Goal: Task Accomplishment & Management: Complete application form

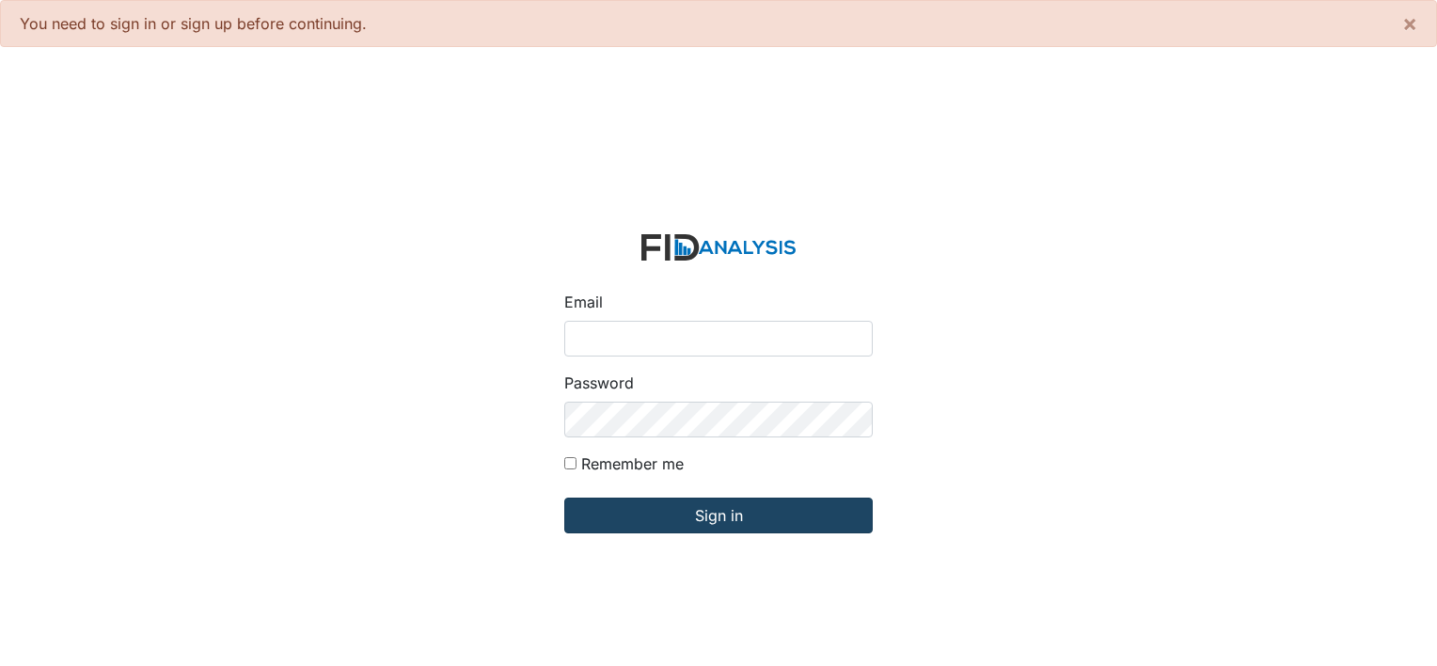
type input "[PERSON_NAME][EMAIL_ADDRESS][DOMAIN_NAME]"
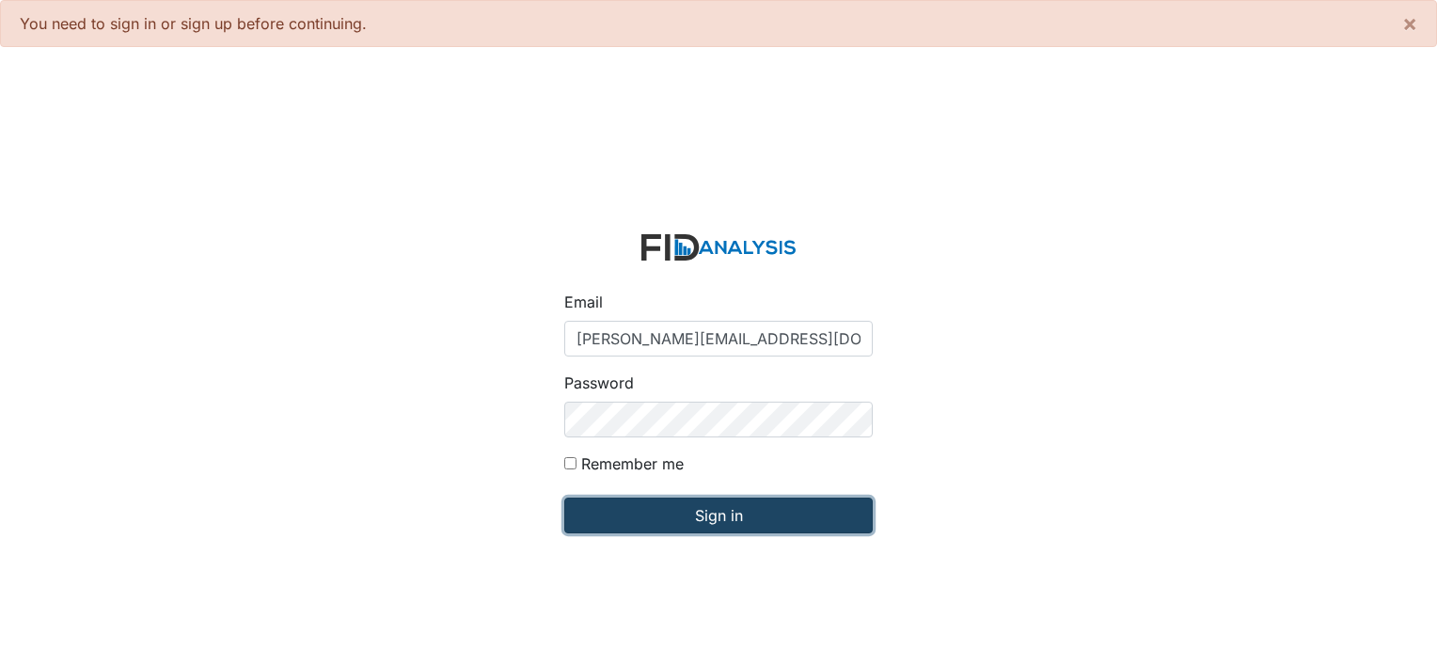
click at [712, 511] on input "Sign in" at bounding box center [718, 515] width 308 height 36
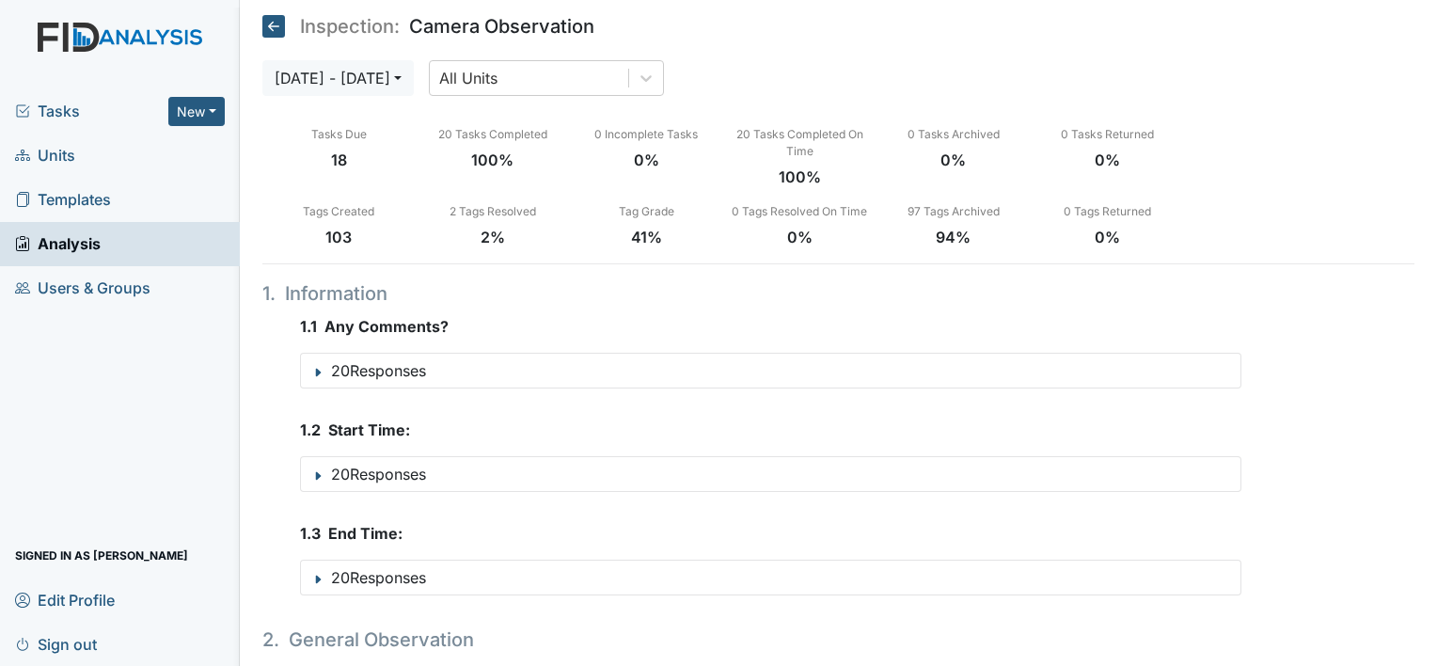
drag, startPoint x: 71, startPoint y: 158, endPoint x: 86, endPoint y: 146, distance: 19.4
click at [71, 157] on span "Units" at bounding box center [45, 155] width 60 height 29
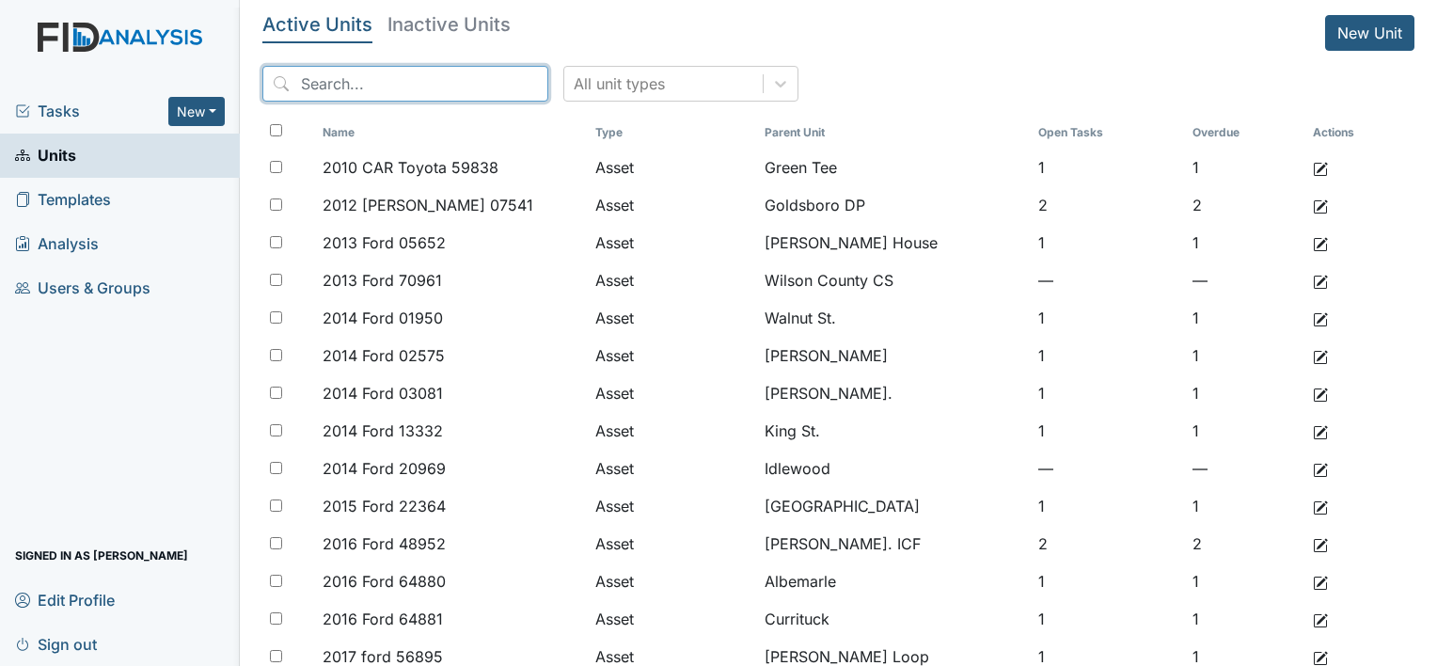
click at [427, 96] on input "search" at bounding box center [405, 84] width 286 height 36
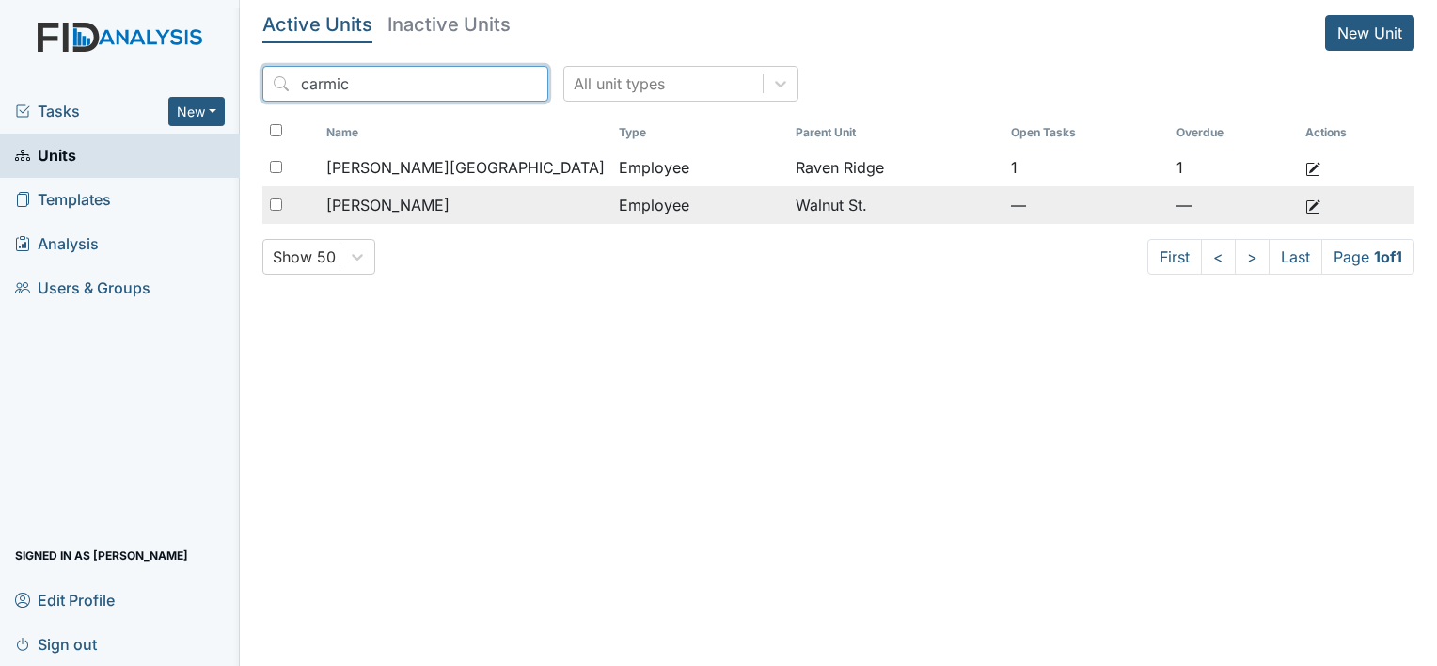
type input "carmic"
click at [449, 203] on span "[PERSON_NAME]" at bounding box center [387, 205] width 123 height 23
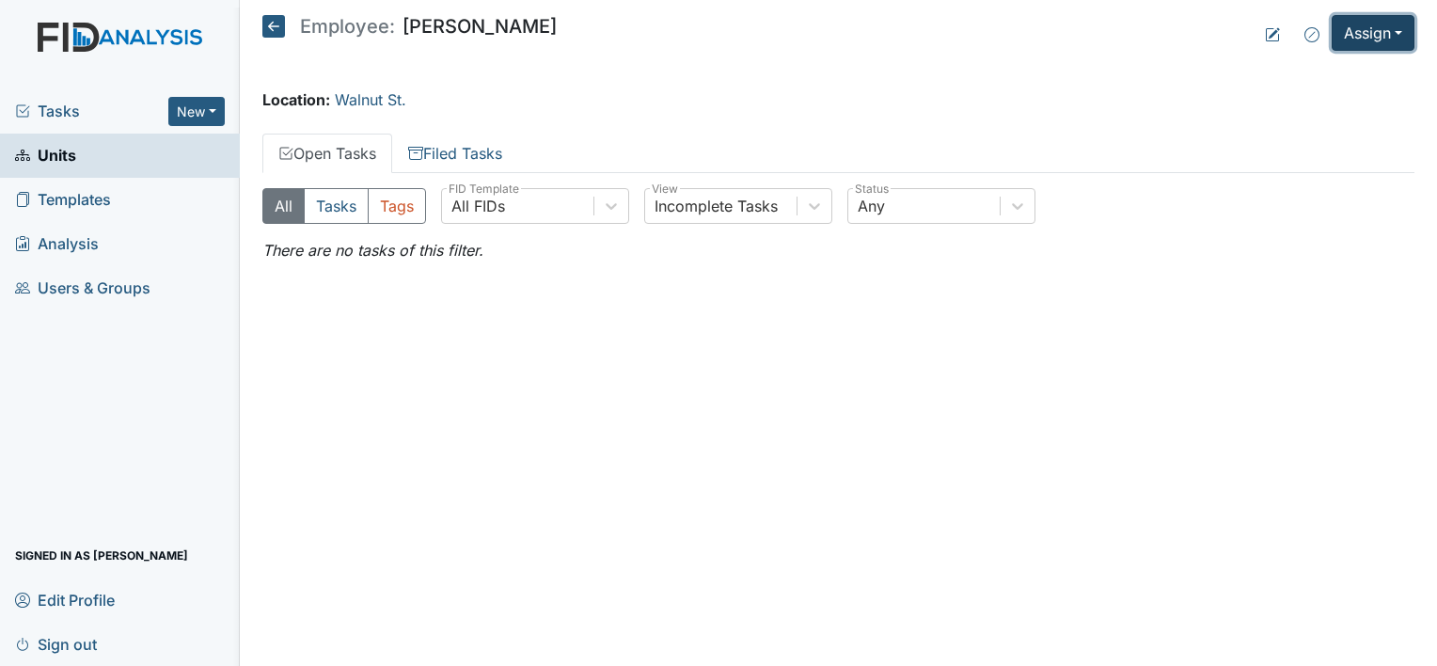
click at [1363, 41] on button "Assign" at bounding box center [1372, 33] width 83 height 36
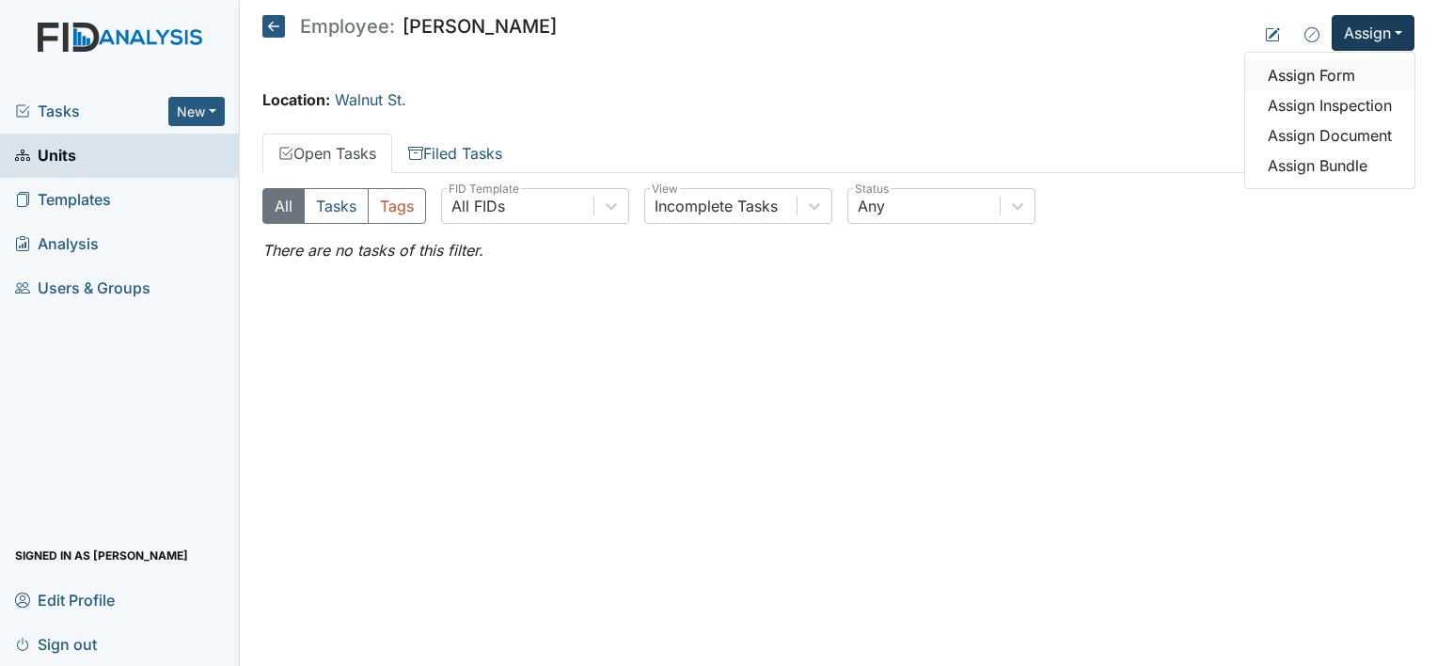
click at [1296, 78] on link "Assign Form" at bounding box center [1329, 75] width 169 height 30
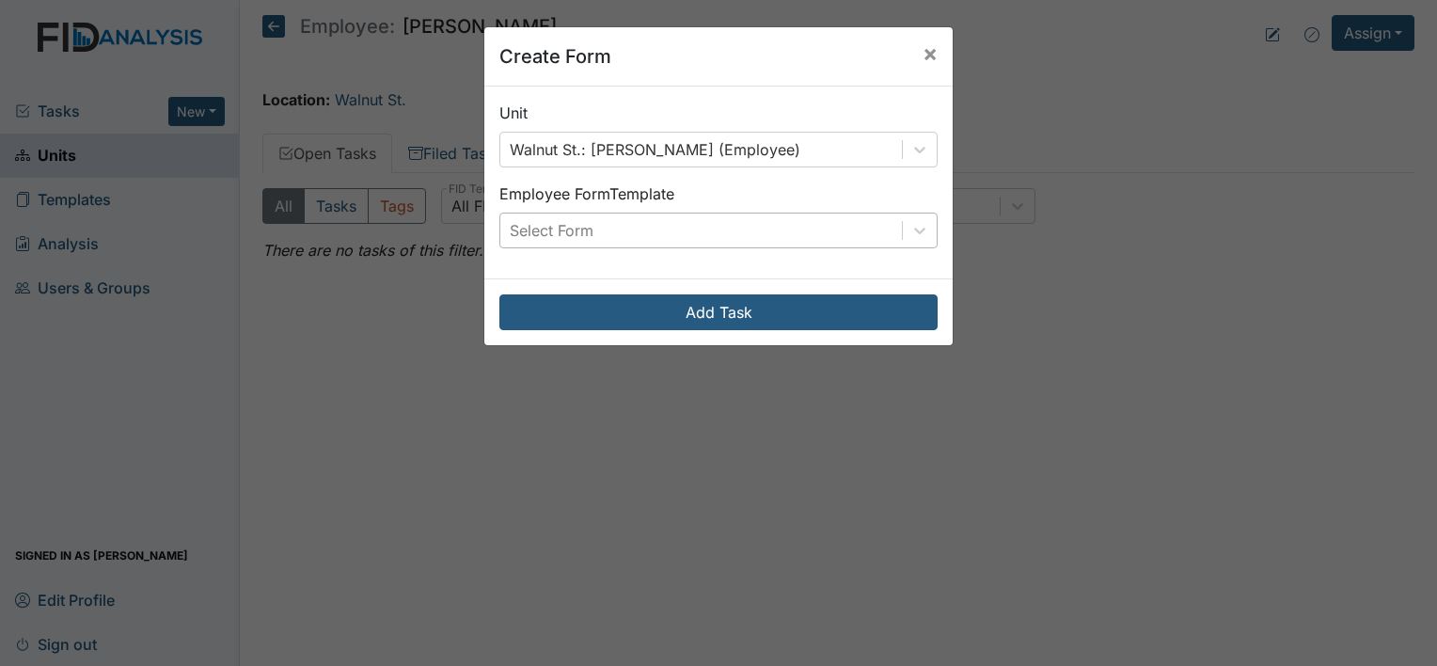
drag, startPoint x: 686, startPoint y: 222, endPoint x: 666, endPoint y: 234, distance: 24.0
click at [686, 223] on div "Select Form" at bounding box center [700, 230] width 401 height 34
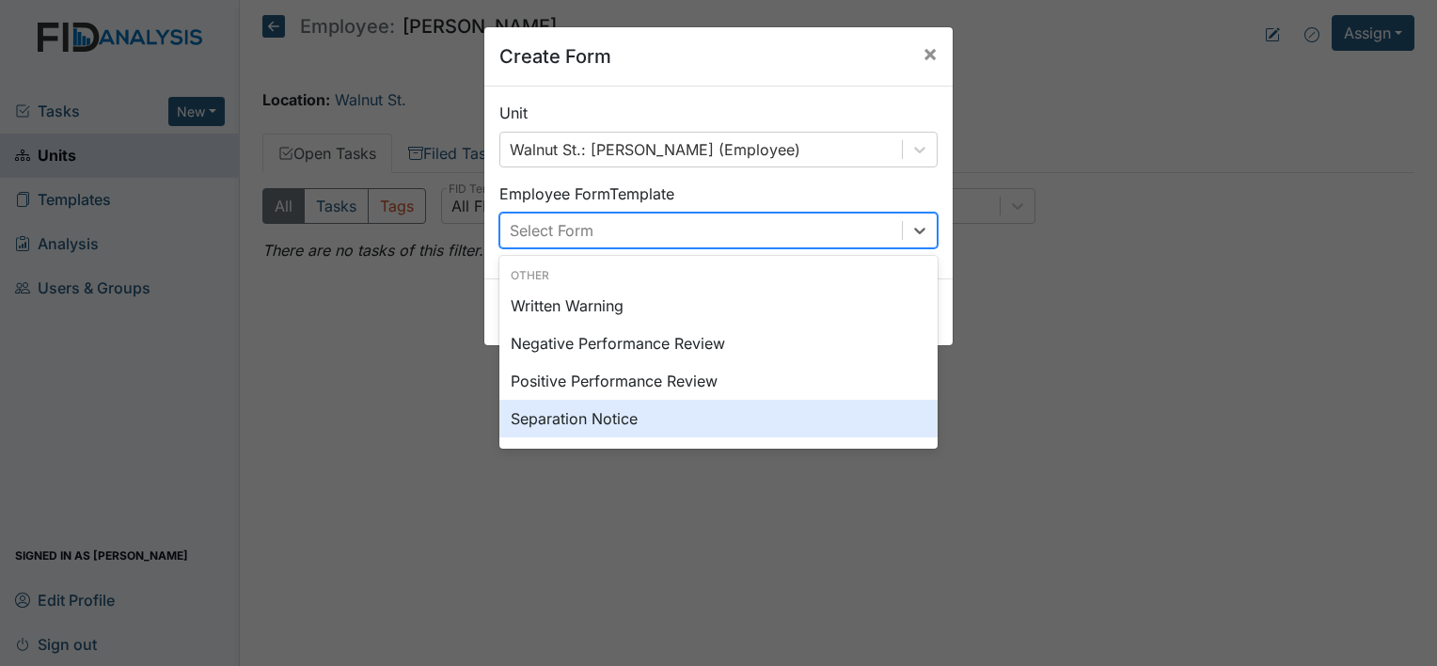
click at [553, 417] on div "Separation Notice" at bounding box center [718, 419] width 438 height 38
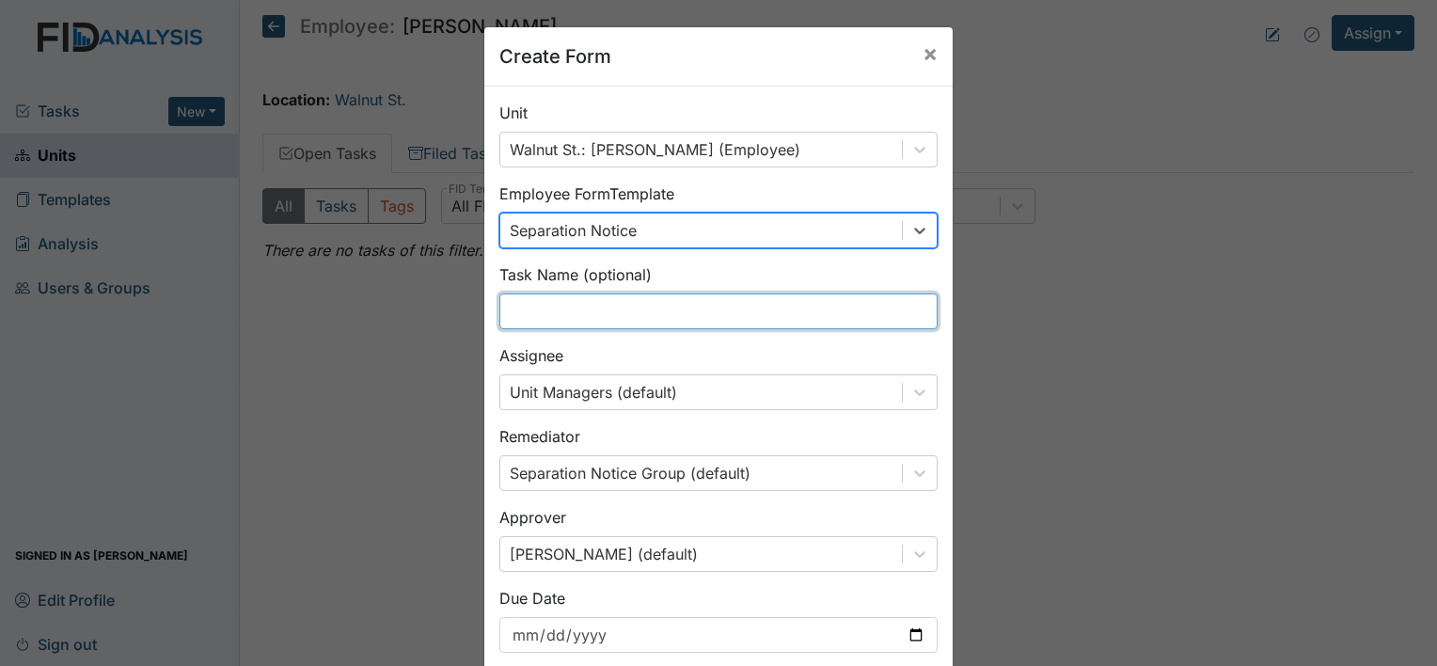
click at [592, 312] on input "text" at bounding box center [718, 311] width 438 height 36
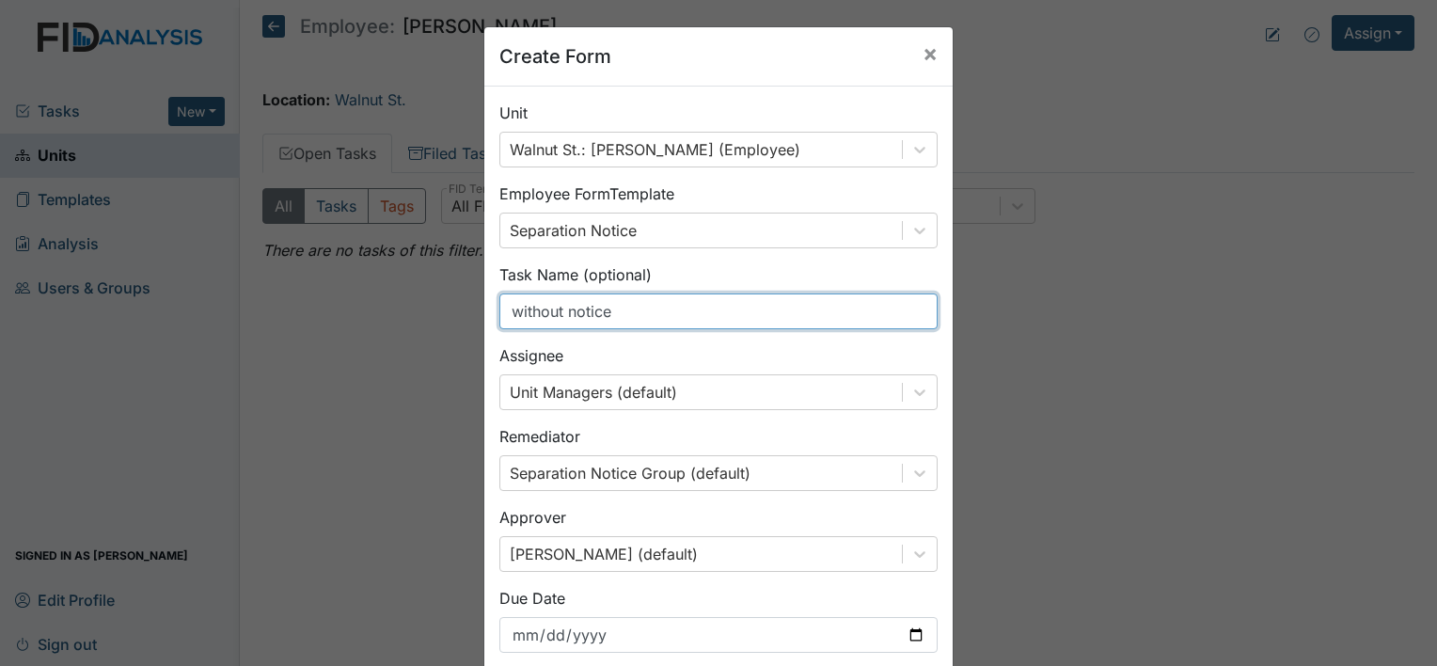
type input "without notice"
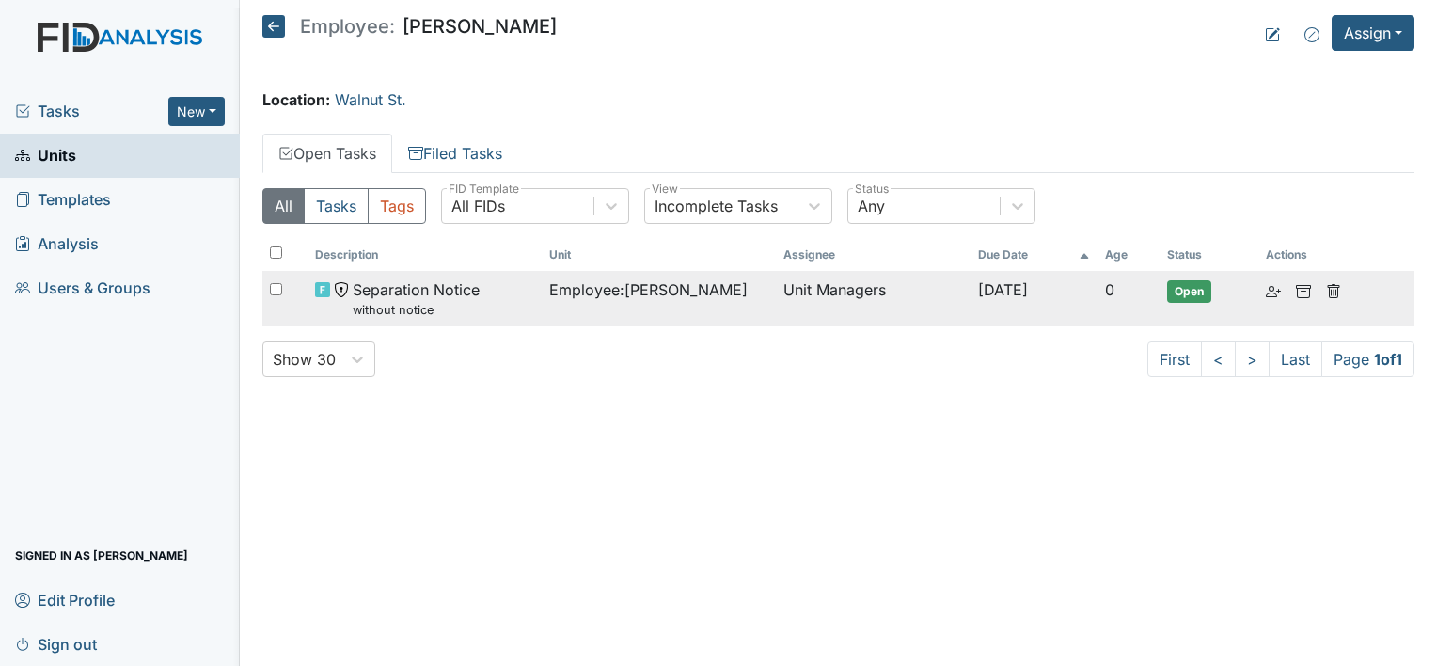
drag, startPoint x: 409, startPoint y: 289, endPoint x: 421, endPoint y: 286, distance: 12.5
click at [409, 288] on span "Separation Notice without notice" at bounding box center [416, 298] width 127 height 40
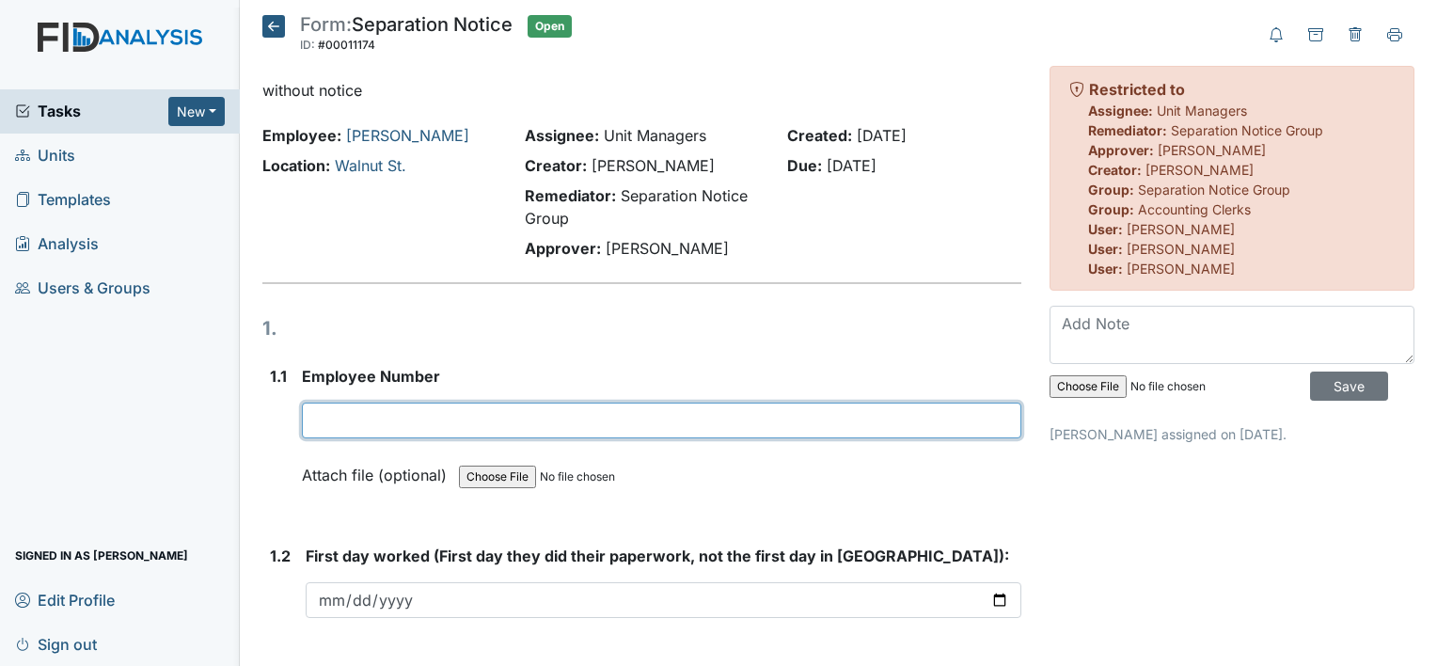
click at [671, 425] on input "text" at bounding box center [661, 420] width 719 height 36
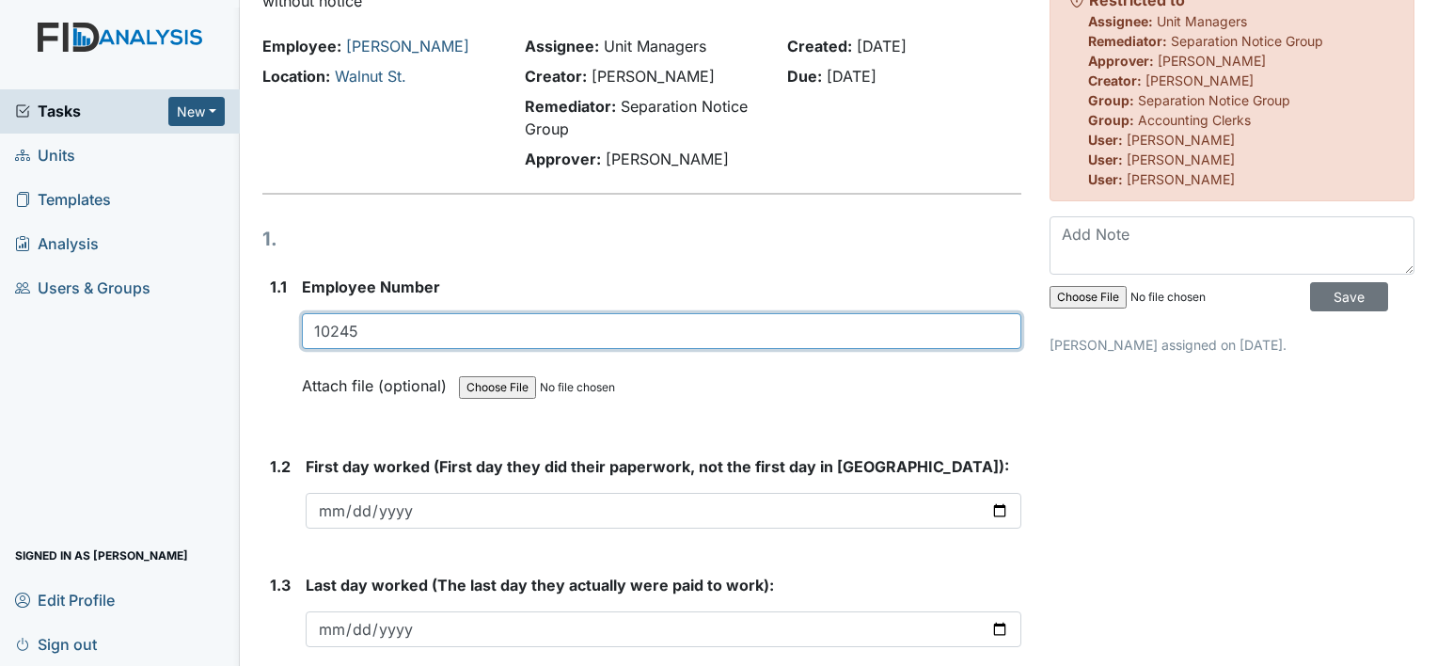
scroll to position [188, 0]
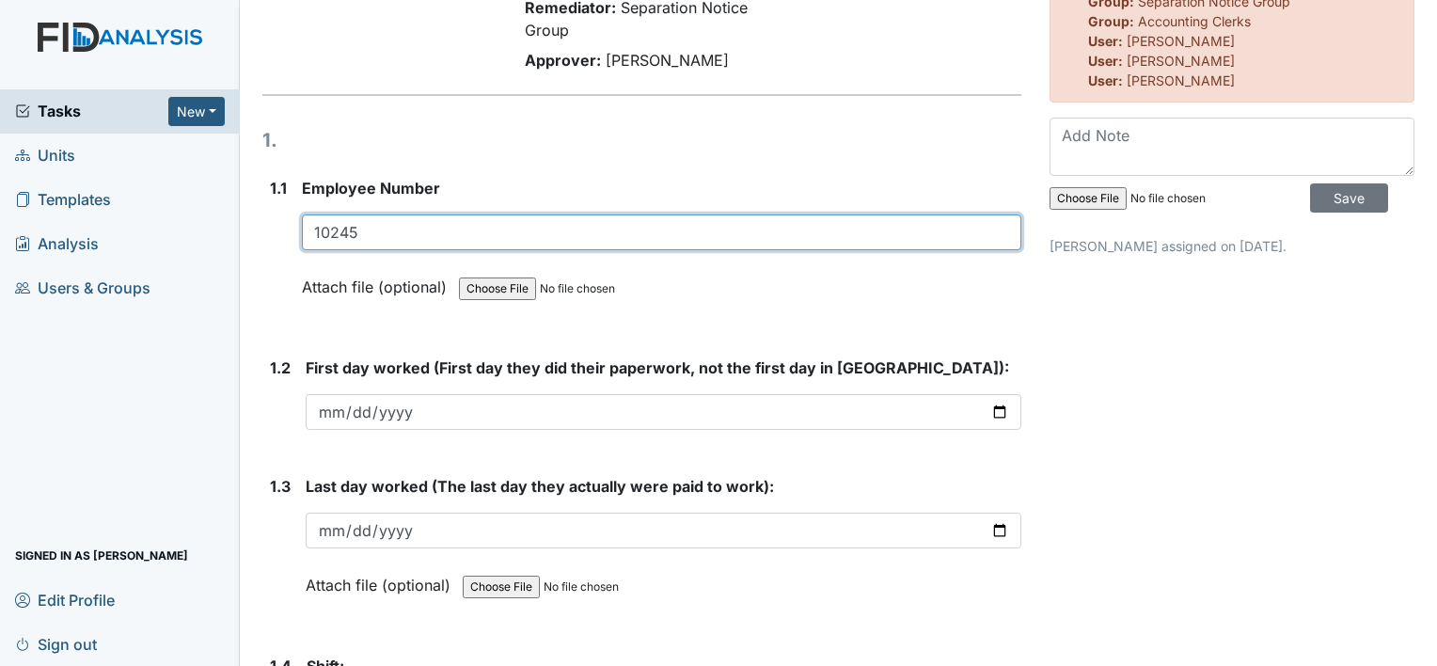
type input "10245"
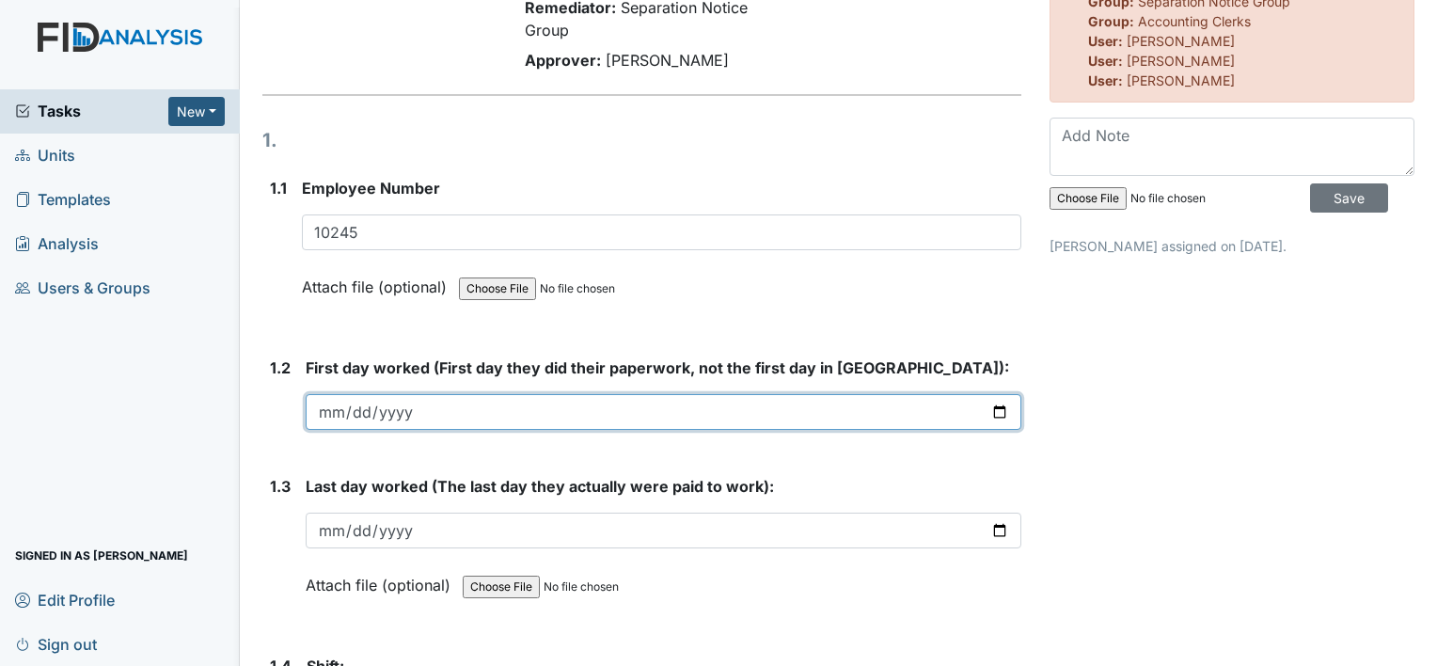
click at [994, 414] on input "date" at bounding box center [663, 412] width 715 height 36
type input "2025-06-02"
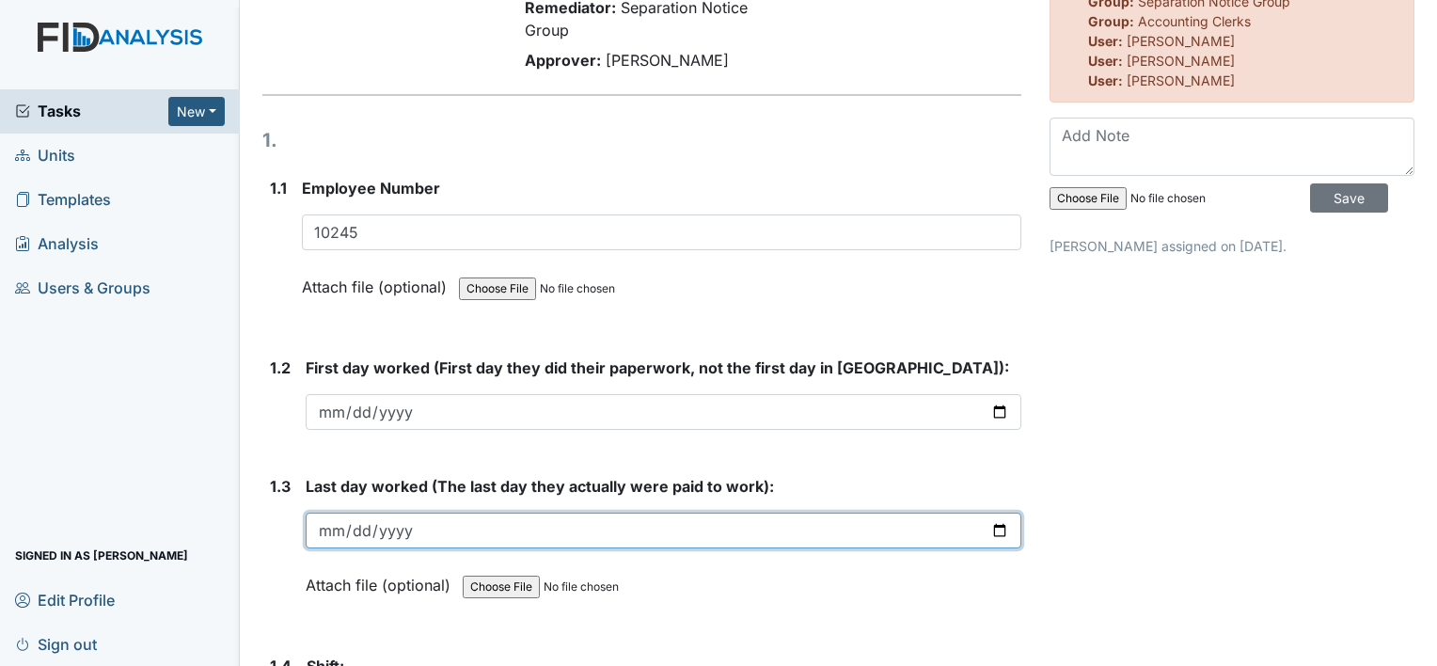
click at [987, 528] on input "date" at bounding box center [663, 530] width 715 height 36
type input "2025-10-10"
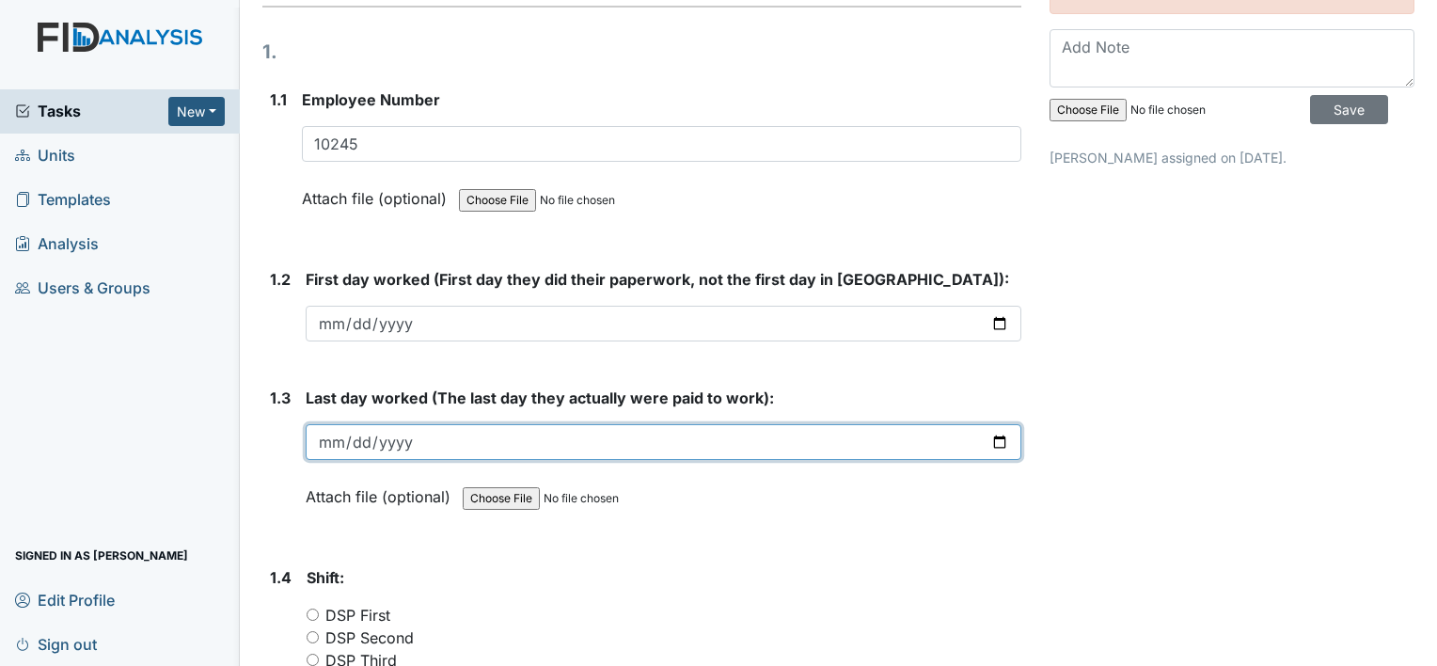
scroll to position [376, 0]
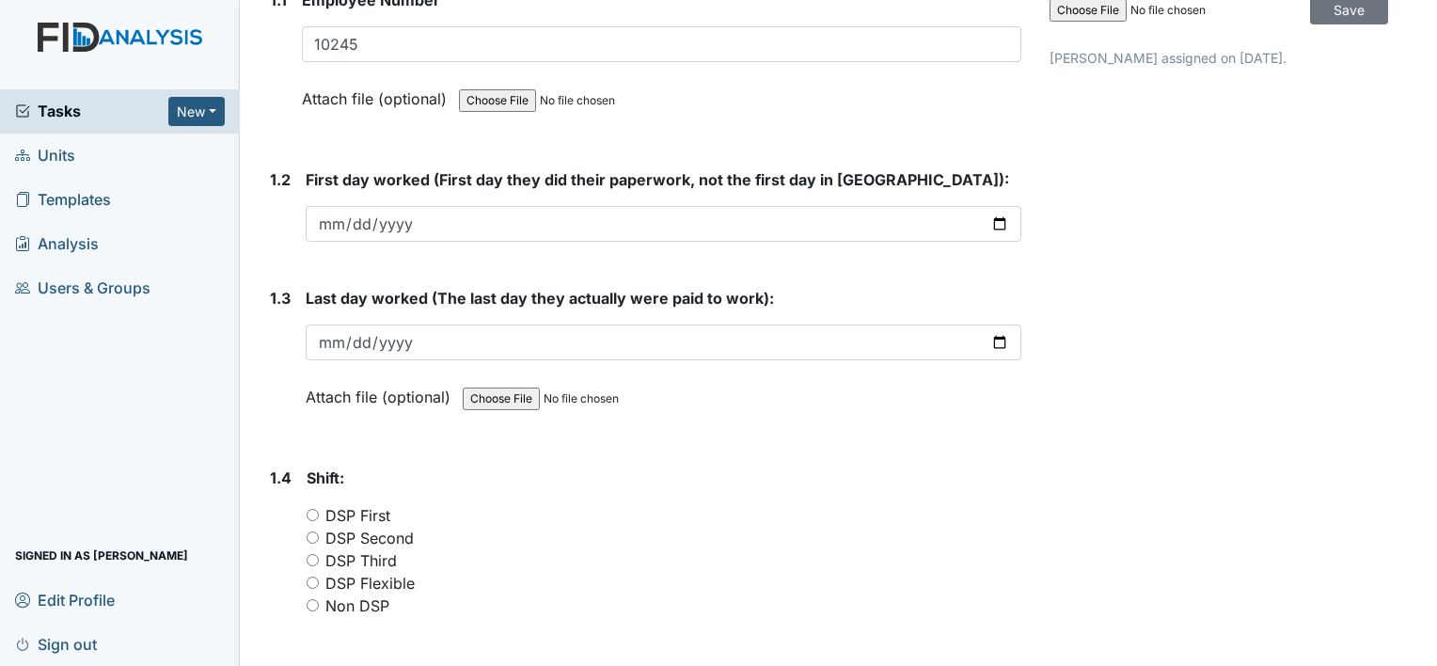
drag, startPoint x: 354, startPoint y: 605, endPoint x: 432, endPoint y: 589, distance: 79.8
click at [357, 605] on label "Non DSP" at bounding box center [357, 605] width 64 height 23
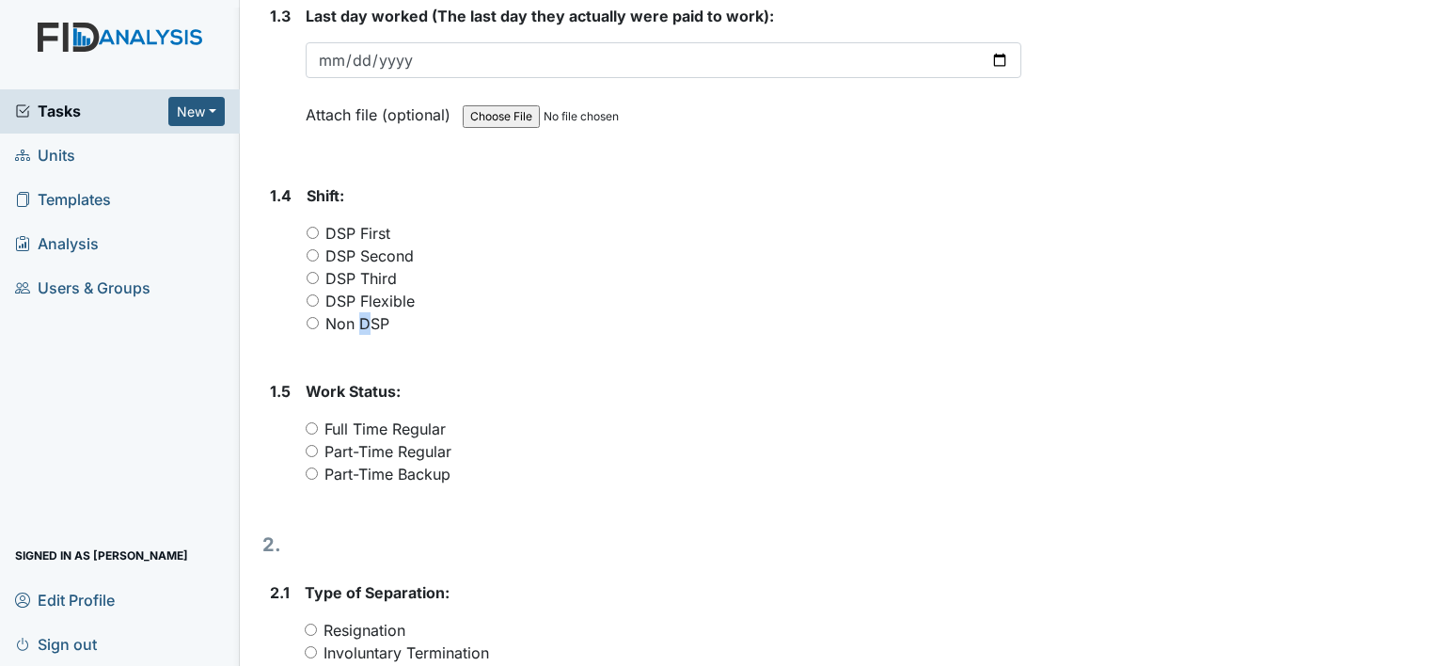
click at [312, 321] on input "Non DSP" at bounding box center [313, 323] width 12 height 12
radio input "true"
click at [415, 427] on label "Full Time Regular" at bounding box center [384, 428] width 121 height 23
click at [318, 427] on input "Full Time Regular" at bounding box center [312, 428] width 12 height 12
radio input "true"
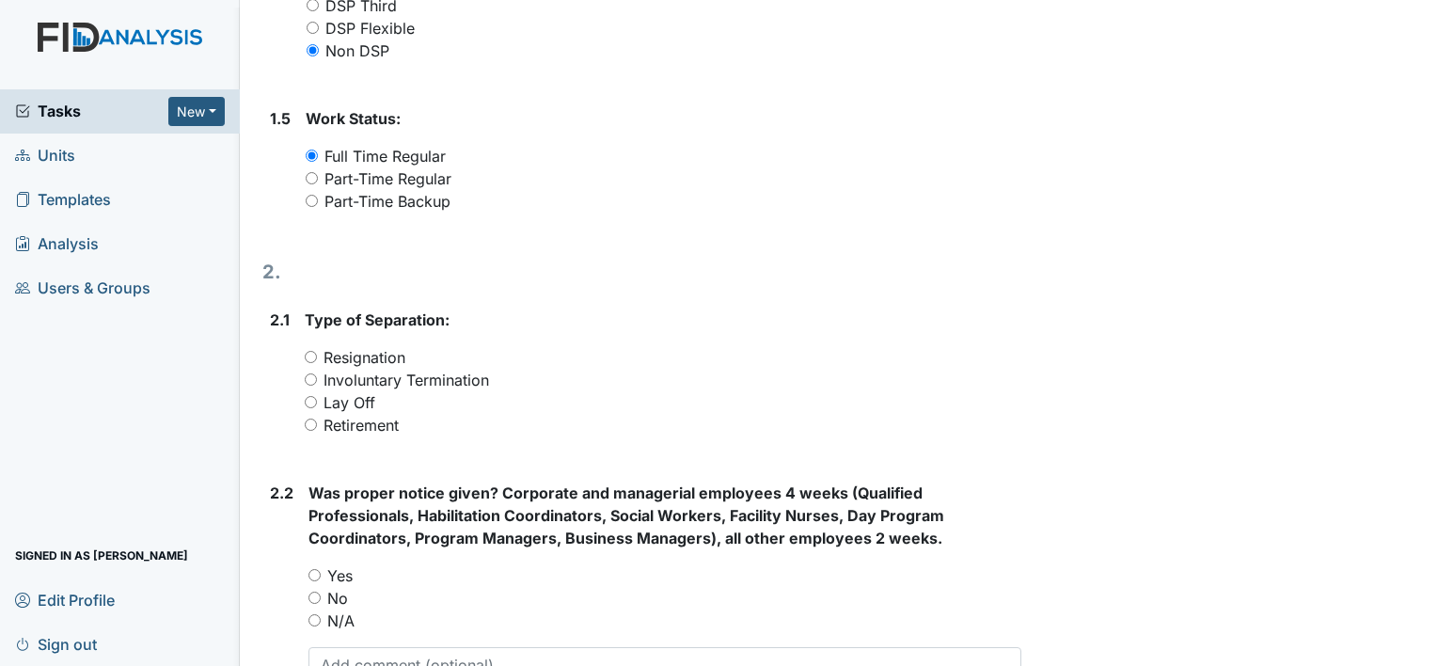
scroll to position [940, 0]
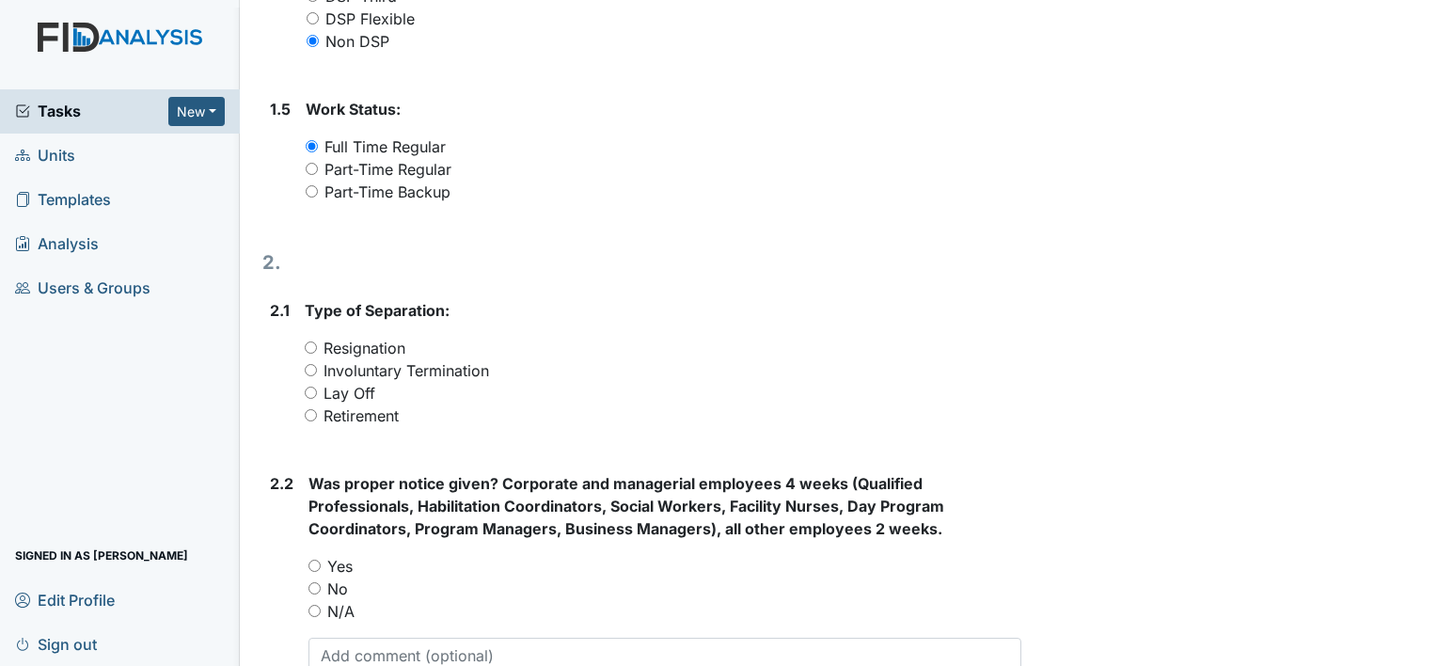
click at [368, 344] on label "Resignation" at bounding box center [364, 348] width 82 height 23
click at [317, 344] on input "Resignation" at bounding box center [311, 347] width 12 height 12
radio input "true"
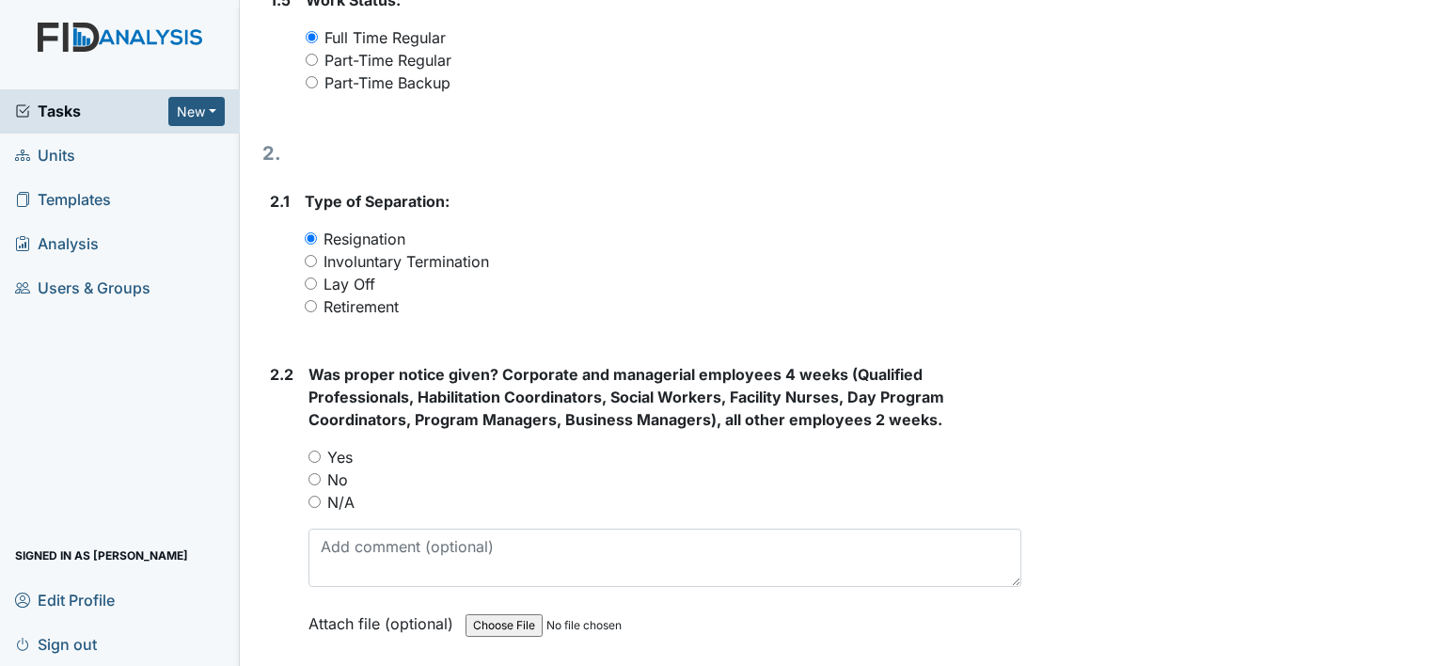
scroll to position [1128, 0]
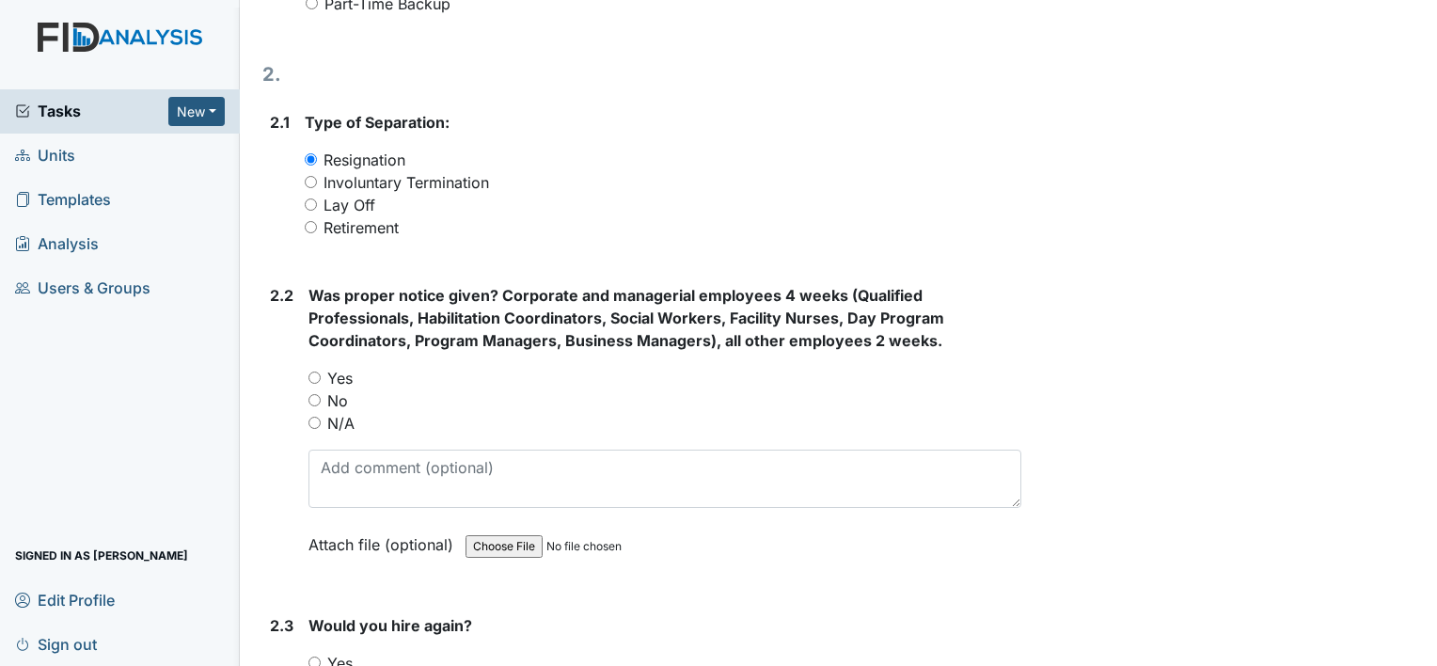
click at [338, 401] on label "No" at bounding box center [337, 400] width 21 height 23
click at [321, 401] on input "No" at bounding box center [314, 400] width 12 height 12
radio input "true"
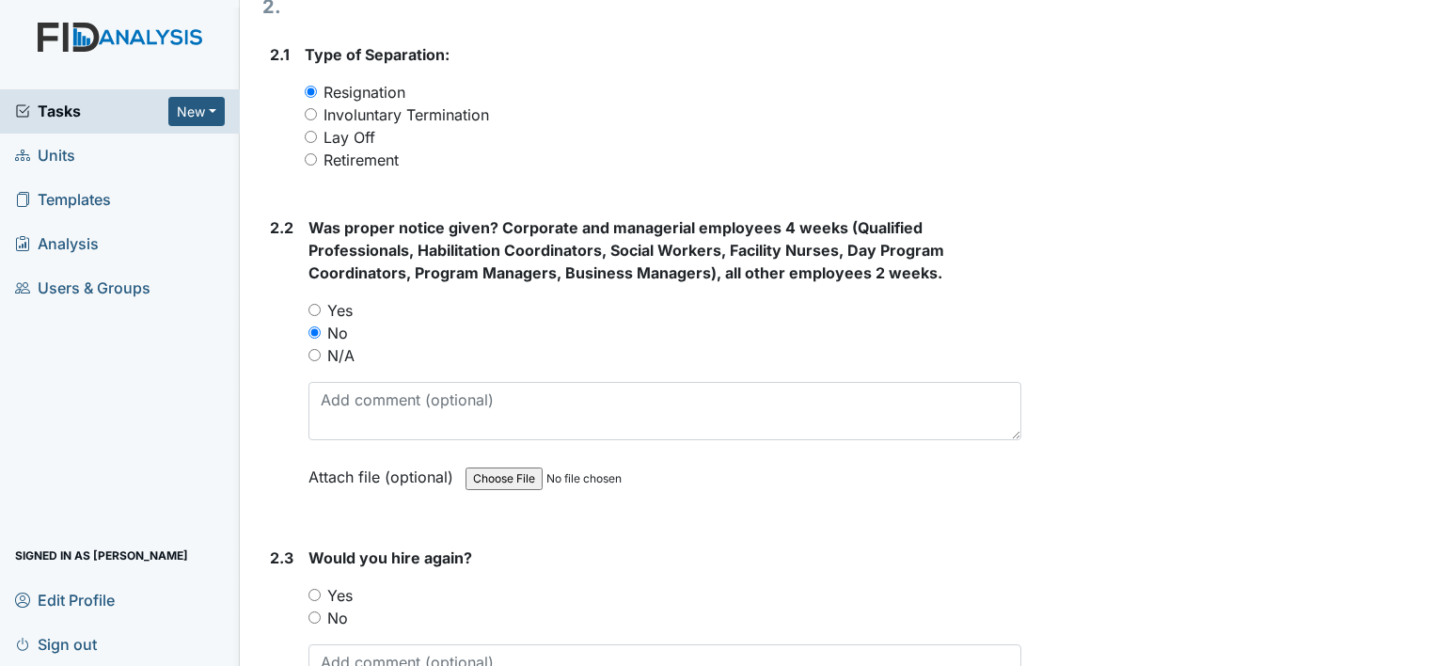
scroll to position [1410, 0]
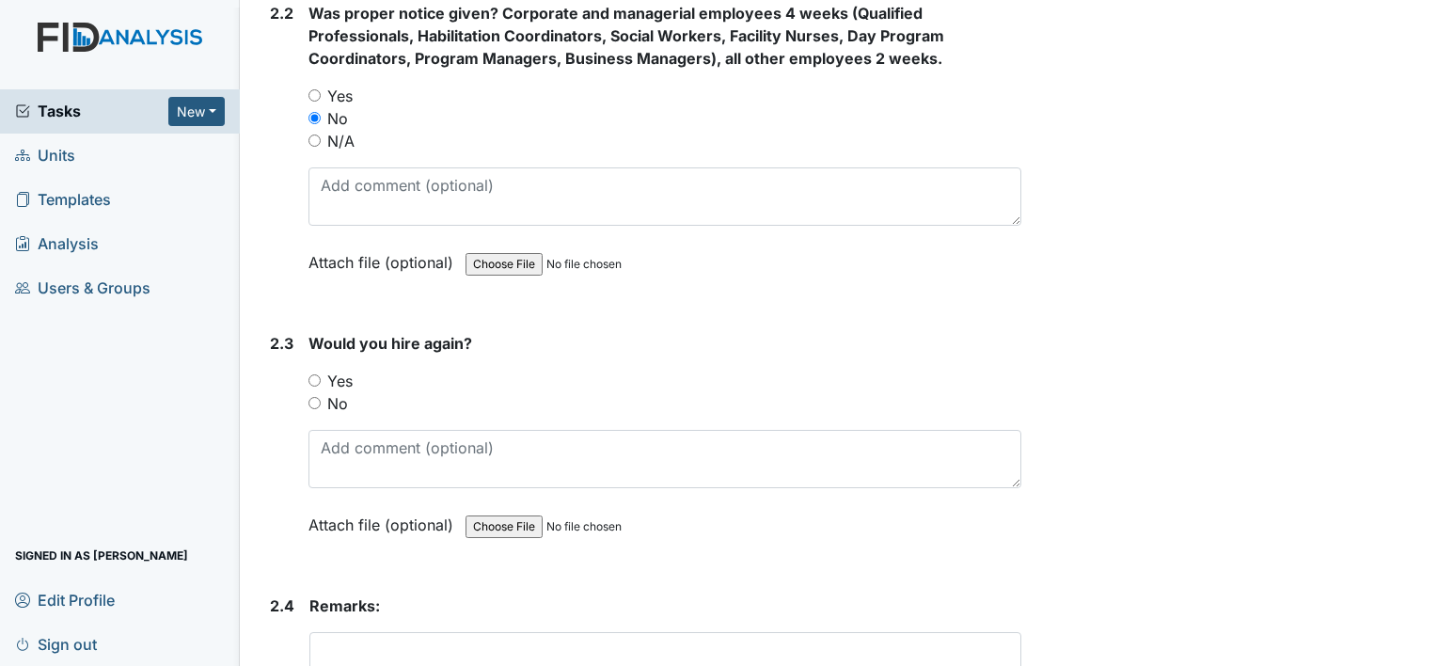
drag, startPoint x: 342, startPoint y: 402, endPoint x: 487, endPoint y: 393, distance: 145.1
click at [342, 402] on label "No" at bounding box center [337, 403] width 21 height 23
click at [321, 402] on input "No" at bounding box center [314, 403] width 12 height 12
radio input "true"
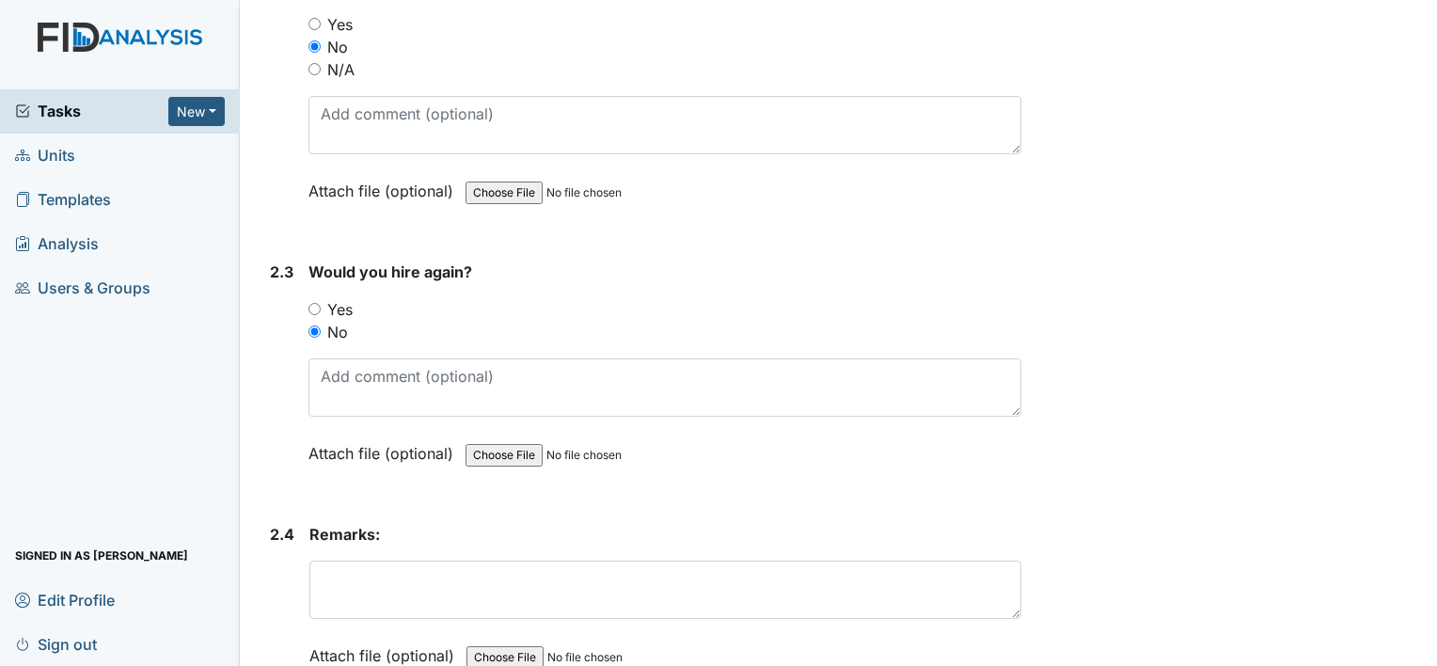
scroll to position [1587, 0]
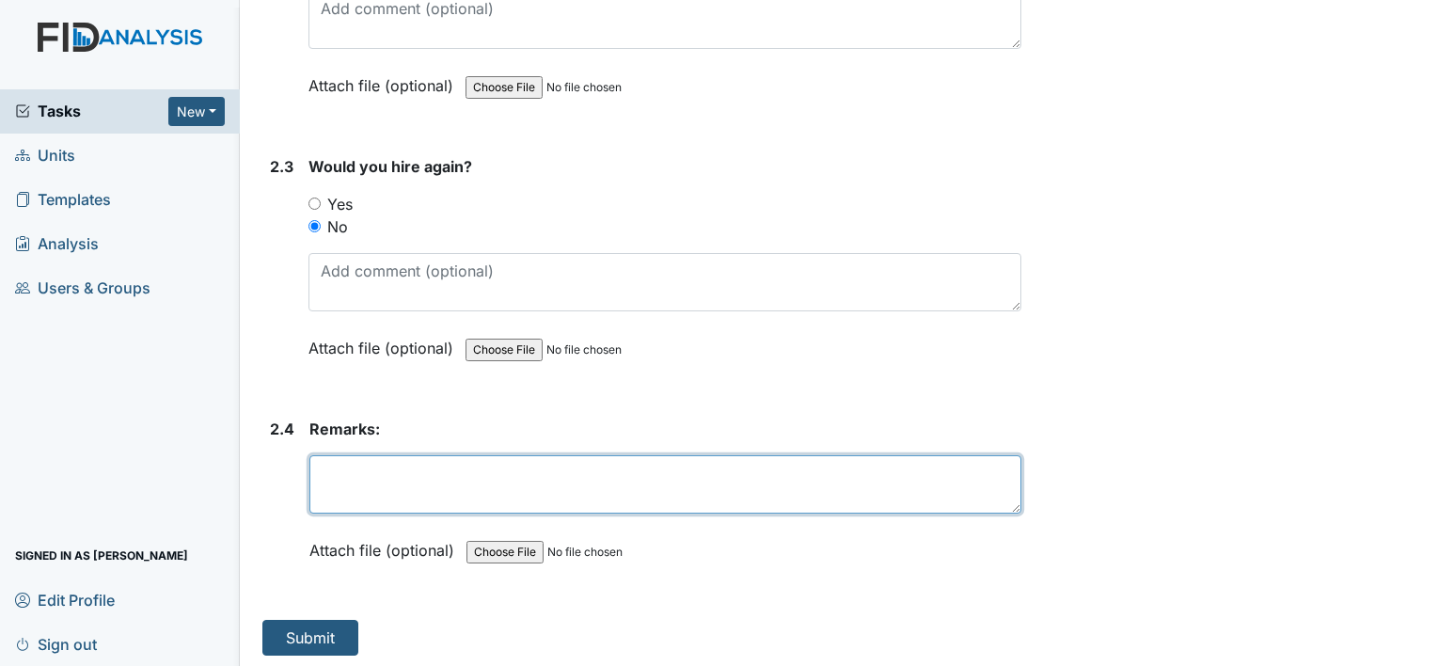
click at [429, 466] on textarea at bounding box center [665, 484] width 712 height 58
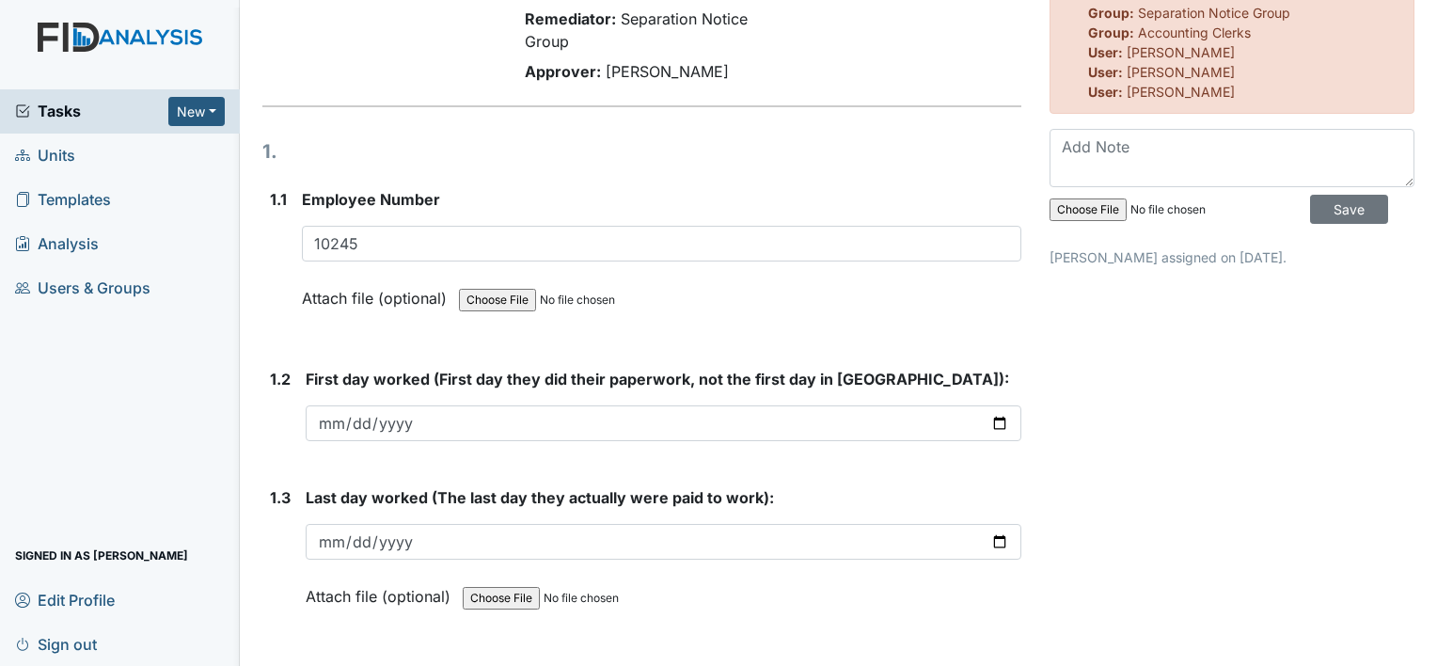
scroll to position [0, 0]
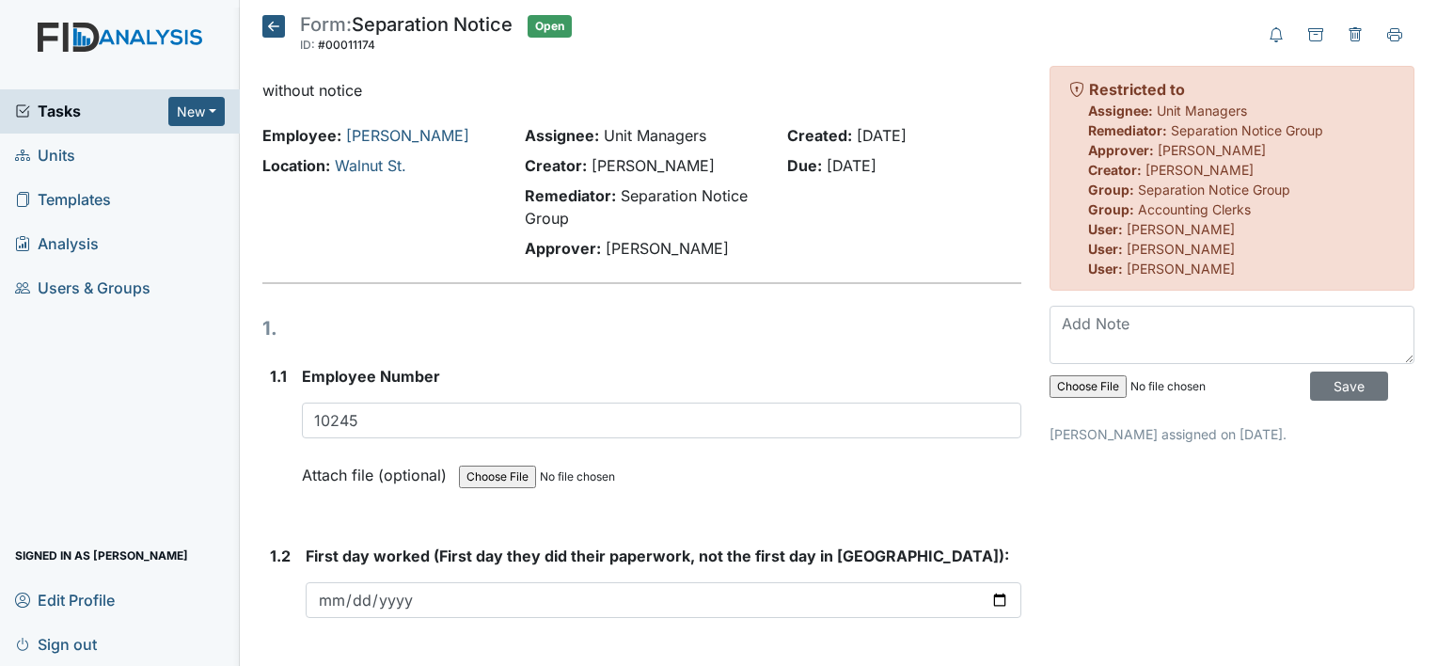
type textarea "Following a corporate random, TC responded via email that she was resigning eff…"
click at [1099, 383] on input "file" at bounding box center [1177, 386] width 256 height 45
type input "C:\fakepath\E Carmichael resignation.pdf"
click at [1339, 391] on input "Save" at bounding box center [1349, 385] width 78 height 29
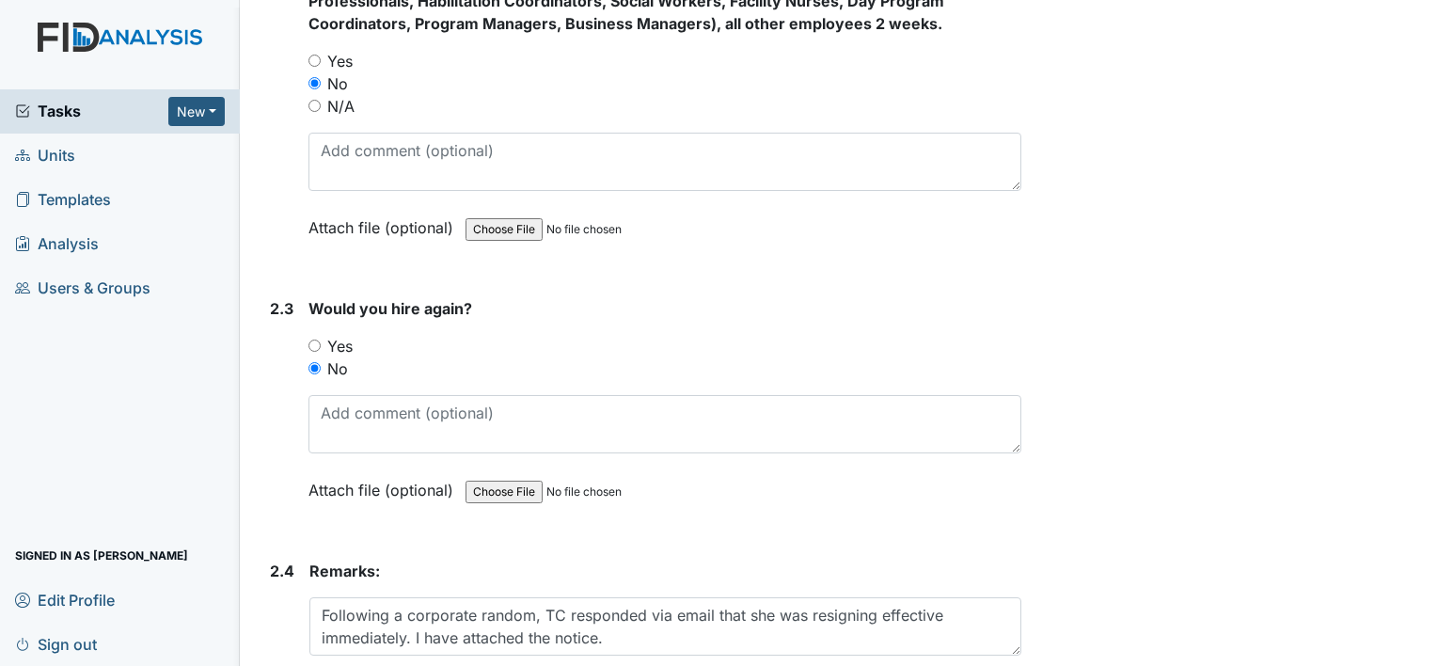
scroll to position [1587, 0]
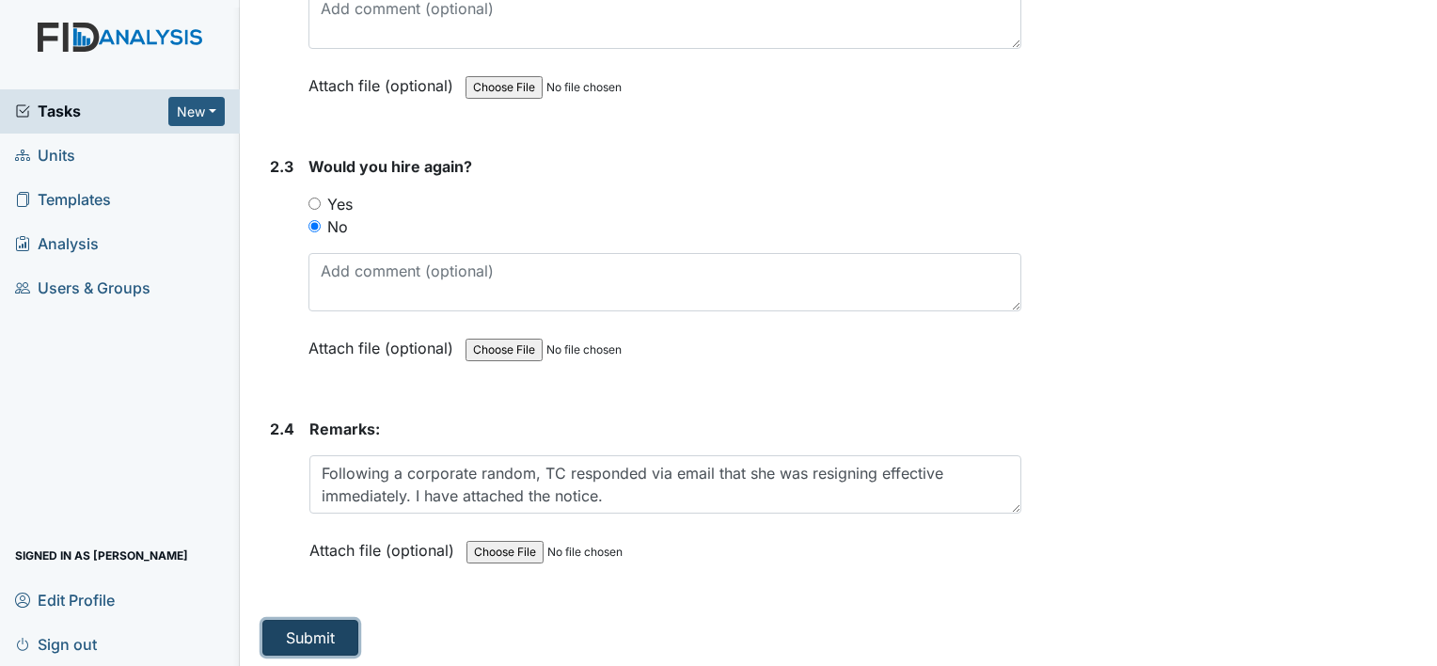
click at [314, 628] on button "Submit" at bounding box center [310, 638] width 96 height 36
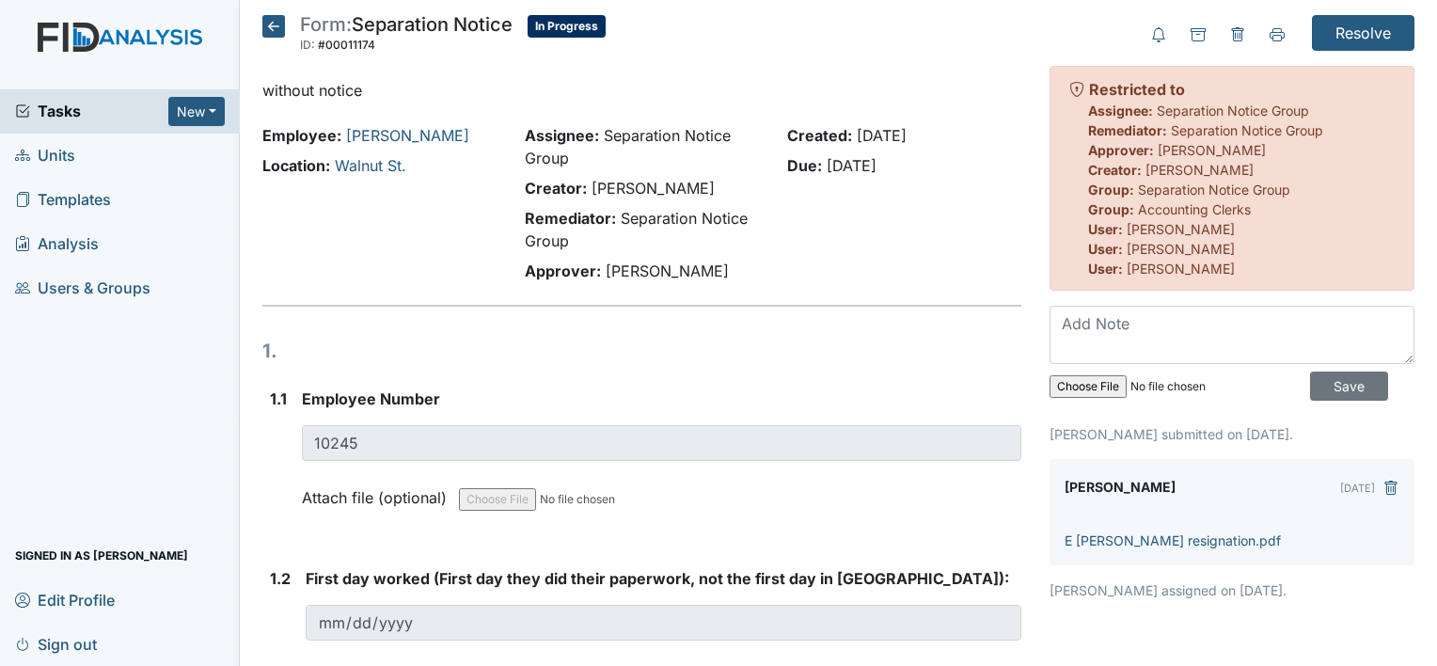
click at [75, 104] on span "Tasks" at bounding box center [91, 111] width 153 height 23
